Goal: Task Accomplishment & Management: Complete application form

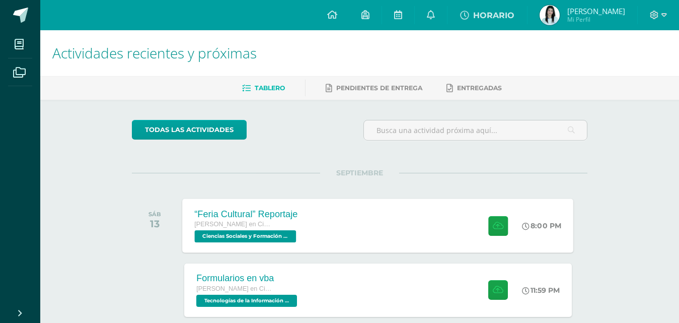
click at [344, 218] on div "“Feria Cultural” Reportaje [PERSON_NAME] en Ciencias y Letras Ciencias Sociales…" at bounding box center [378, 225] width 391 height 54
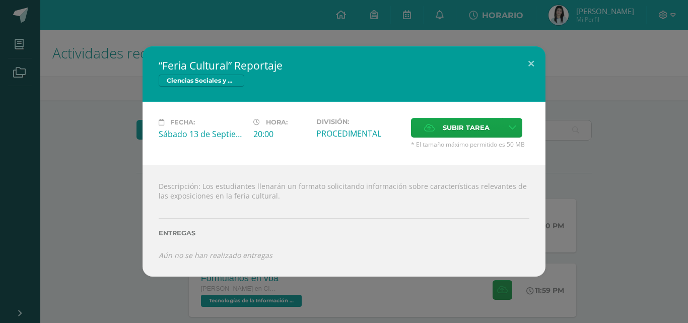
click at [289, 288] on div "“Feria Cultural” Reportaje Ciencias Sociales y Formación Ciudadana 5 Fecha: [DA…" at bounding box center [344, 161] width 688 height 323
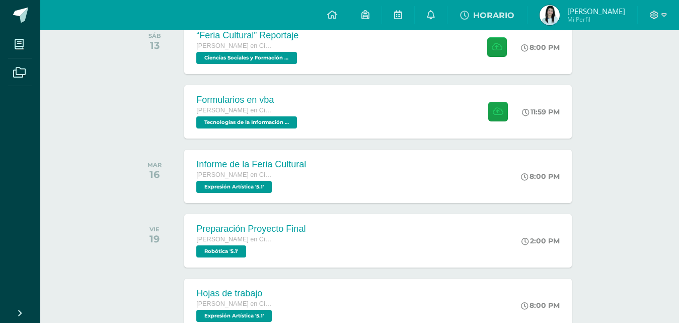
scroll to position [206, 0]
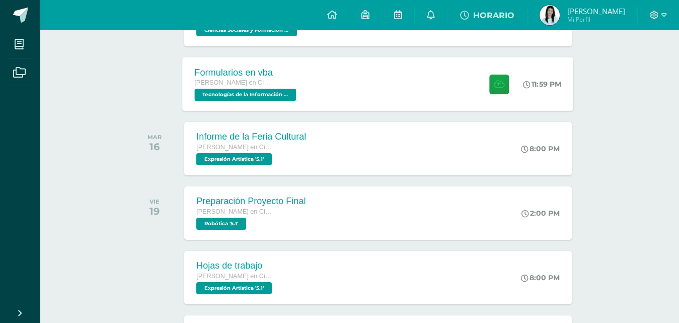
click at [307, 79] on div "Formularios en vba [PERSON_NAME] en Ciencias y Letras Tecnologías de la Informa…" at bounding box center [247, 84] width 128 height 54
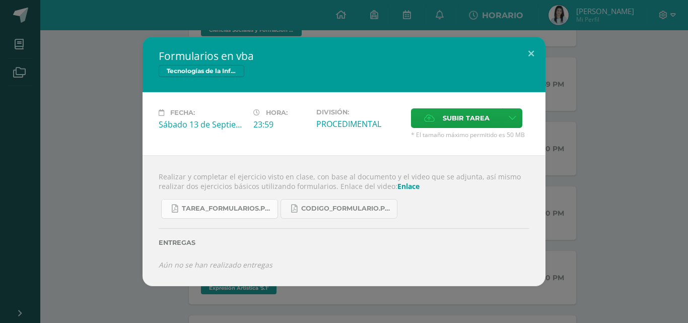
click at [233, 210] on span "Tarea_formularios.pdf" at bounding box center [227, 208] width 91 height 8
click at [443, 121] on span "Subir tarea" at bounding box center [466, 118] width 47 height 19
click at [0, 0] on input "Subir tarea" at bounding box center [0, 0] width 0 height 0
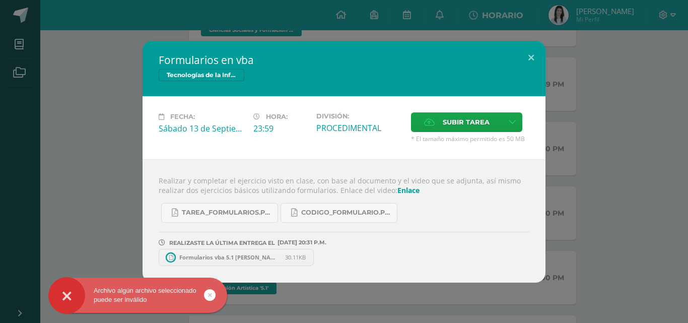
click at [209, 292] on icon at bounding box center [210, 295] width 4 height 12
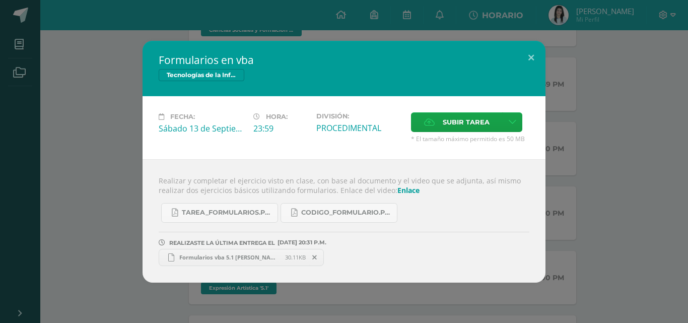
click at [214, 253] on span "Formularios vba 5.1 [PERSON_NAME], [PERSON_NAME].xlsm" at bounding box center [229, 257] width 111 height 8
click at [551, 295] on div "Formularios en vba Tecnologías de la Información y Comunicación 5 Fecha: [DATE]…" at bounding box center [344, 161] width 688 height 323
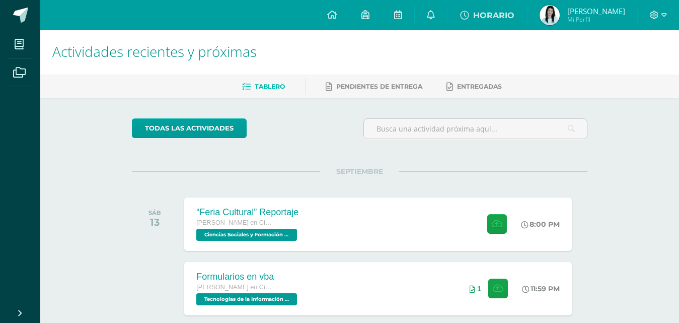
scroll to position [0, 0]
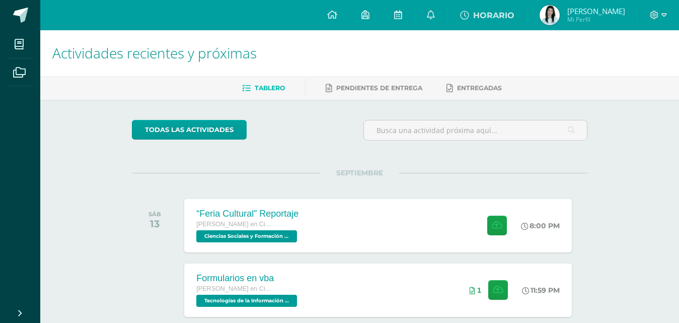
click at [560, 17] on img at bounding box center [550, 15] width 20 height 20
